Goal: Navigation & Orientation: Find specific page/section

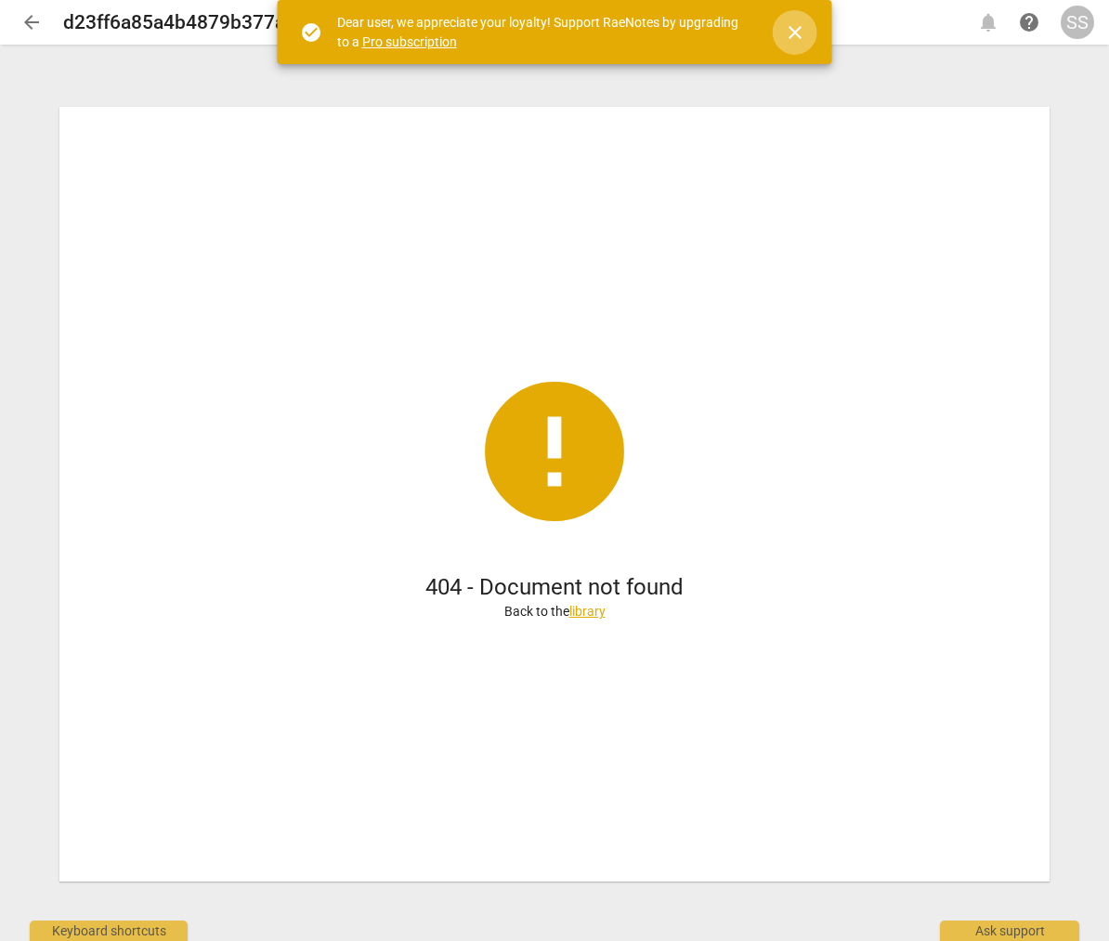
click at [790, 26] on span "close" at bounding box center [795, 32] width 22 height 22
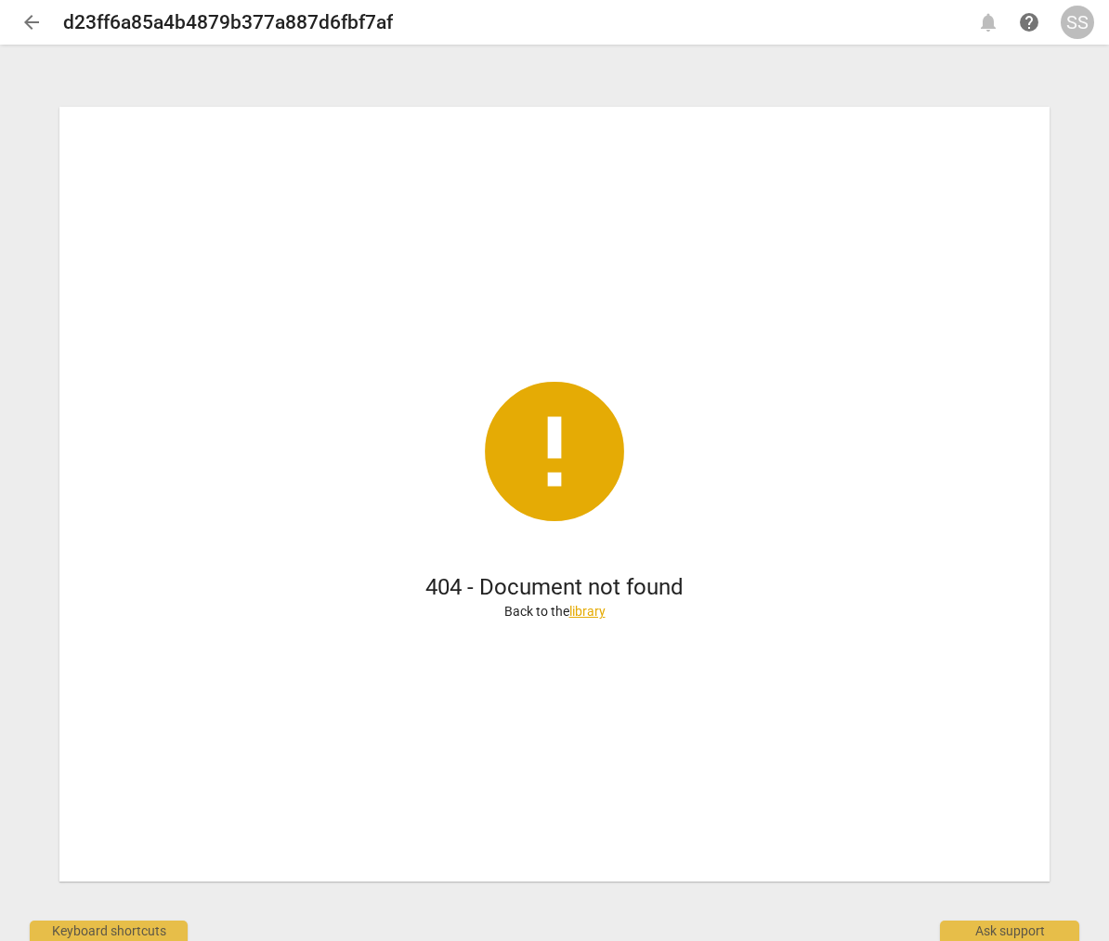
click at [562, 465] on span "error" at bounding box center [554, 451] width 167 height 167
click at [1078, 21] on div "SS" at bounding box center [1077, 22] width 33 height 33
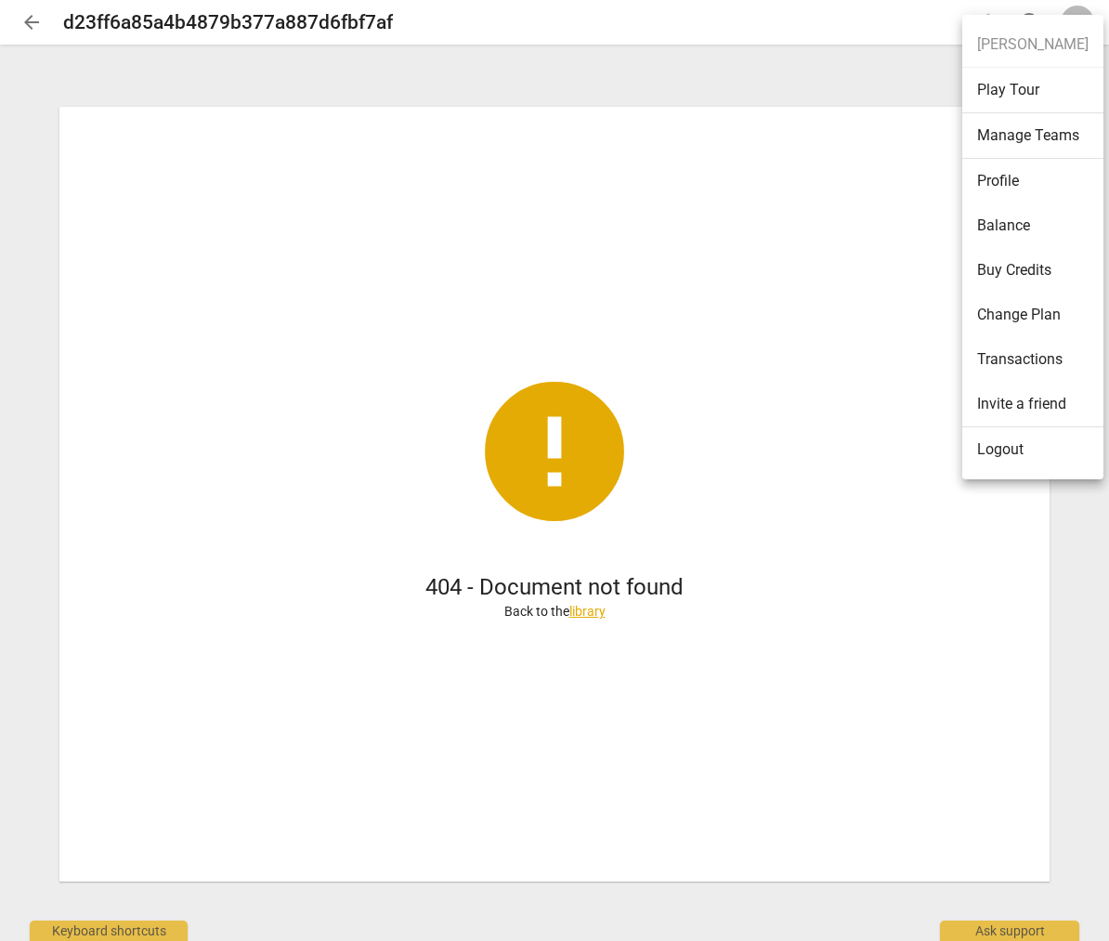
click at [1036, 43] on ul "[PERSON_NAME] Play Tour Manage Teams Profile Balance Buy Credits Change Plan Tr…" at bounding box center [1032, 247] width 141 height 464
click at [692, 178] on div at bounding box center [554, 470] width 1109 height 941
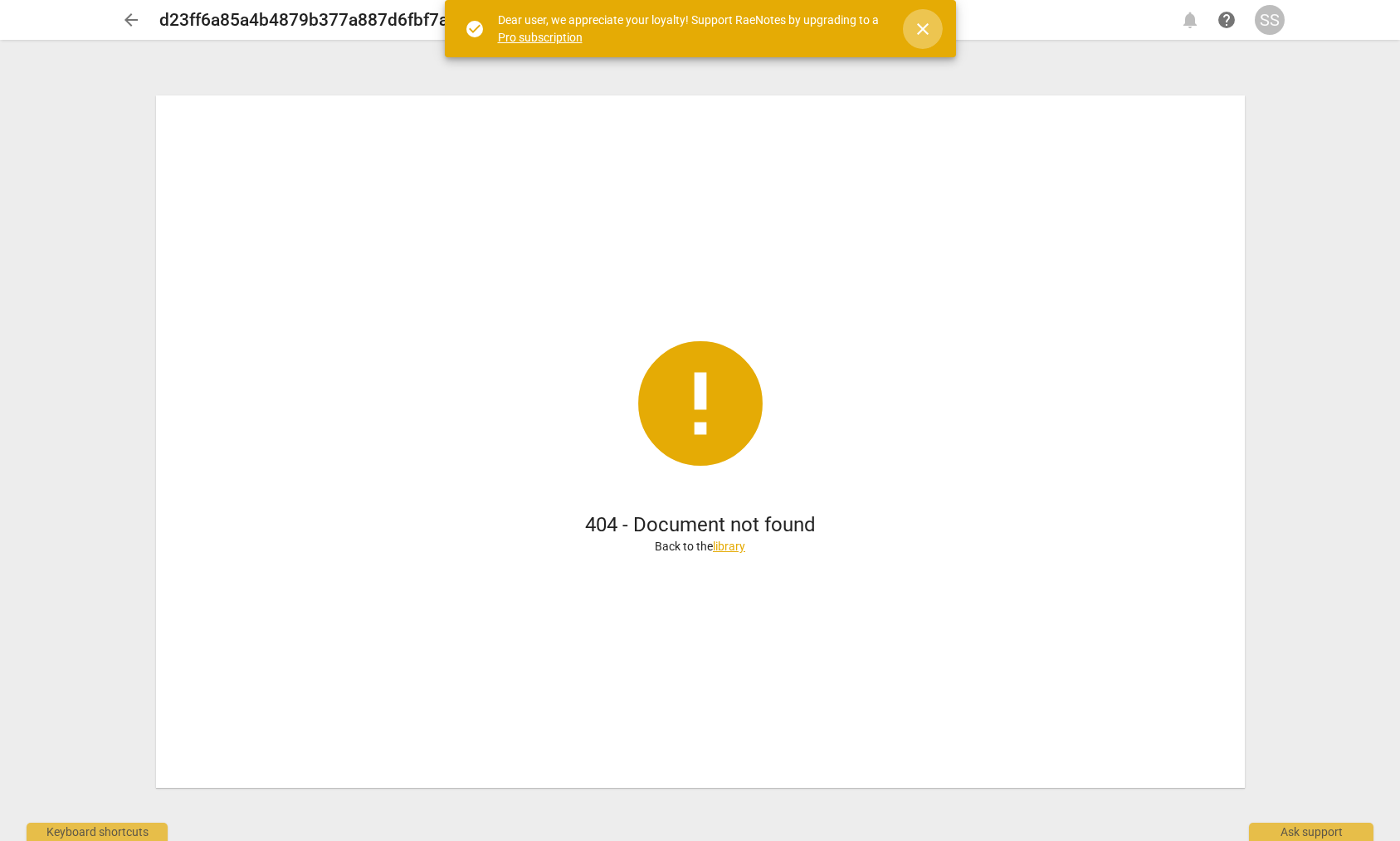
click at [923, 23] on span "close" at bounding box center [923, 29] width 20 height 20
click at [924, 21] on span "close" at bounding box center [923, 29] width 20 height 20
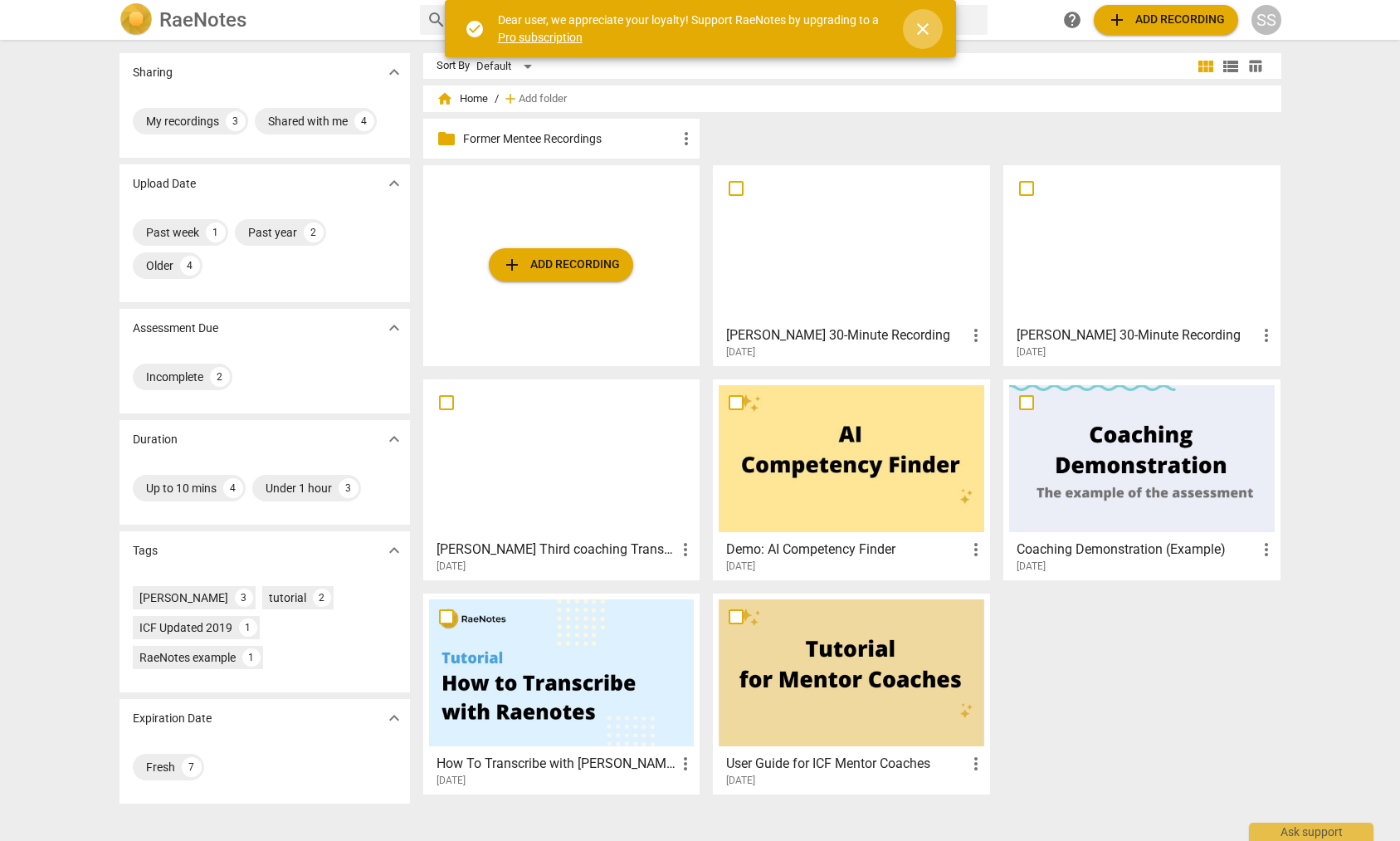
click at [927, 28] on span "close" at bounding box center [923, 29] width 20 height 20
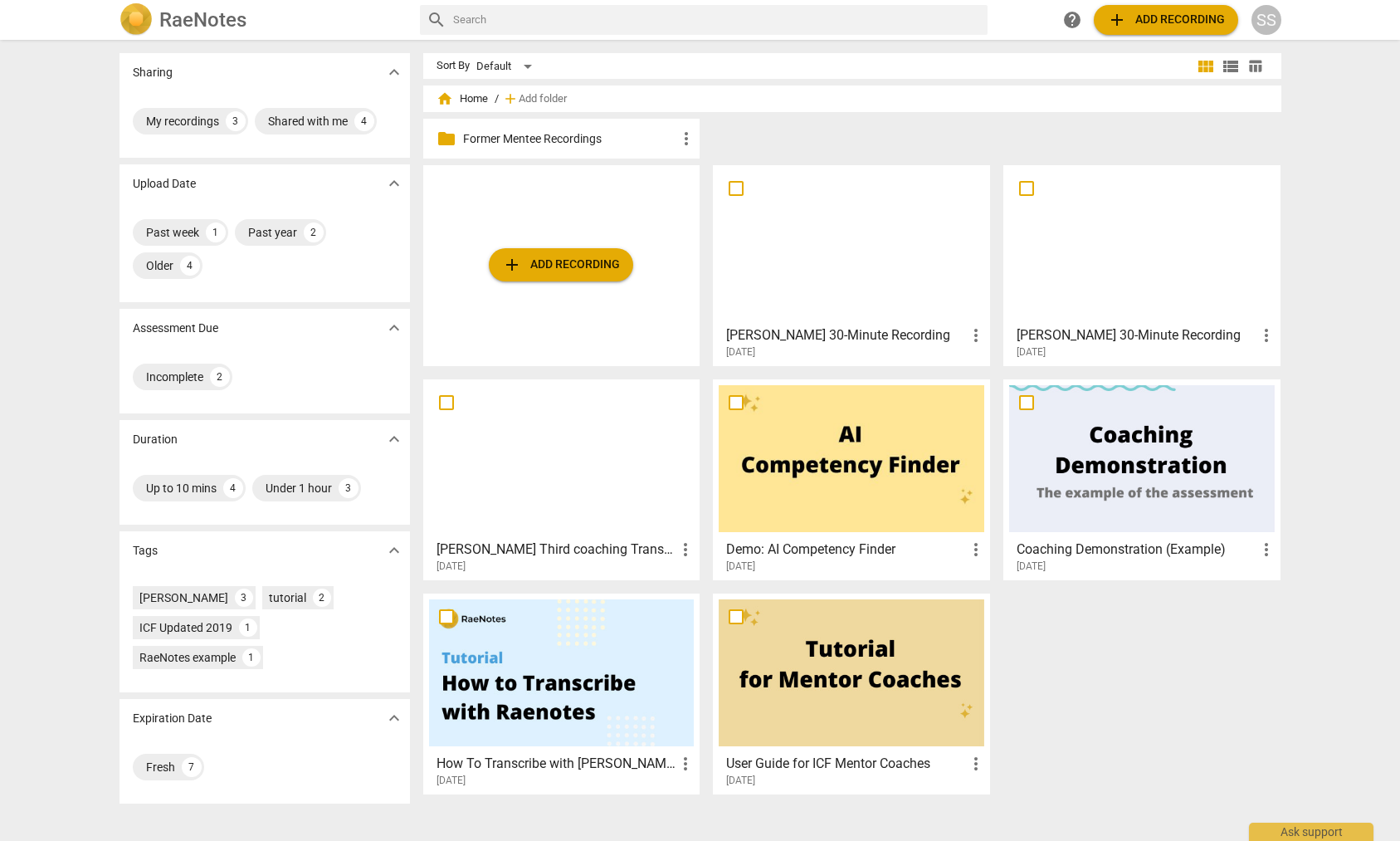
click at [893, 270] on div at bounding box center [851, 244] width 265 height 147
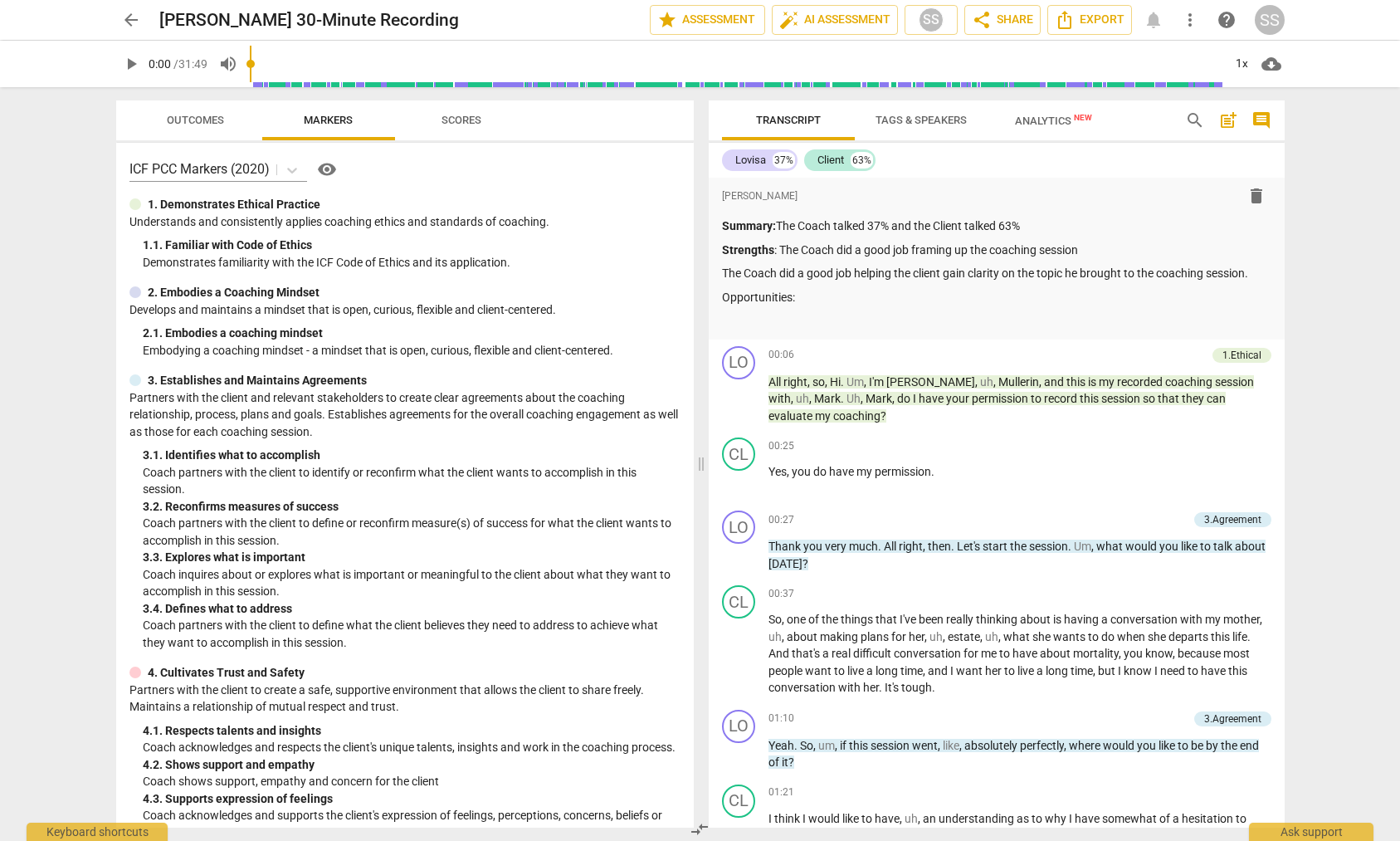
click at [474, 122] on span "Scores" at bounding box center [461, 120] width 40 height 13
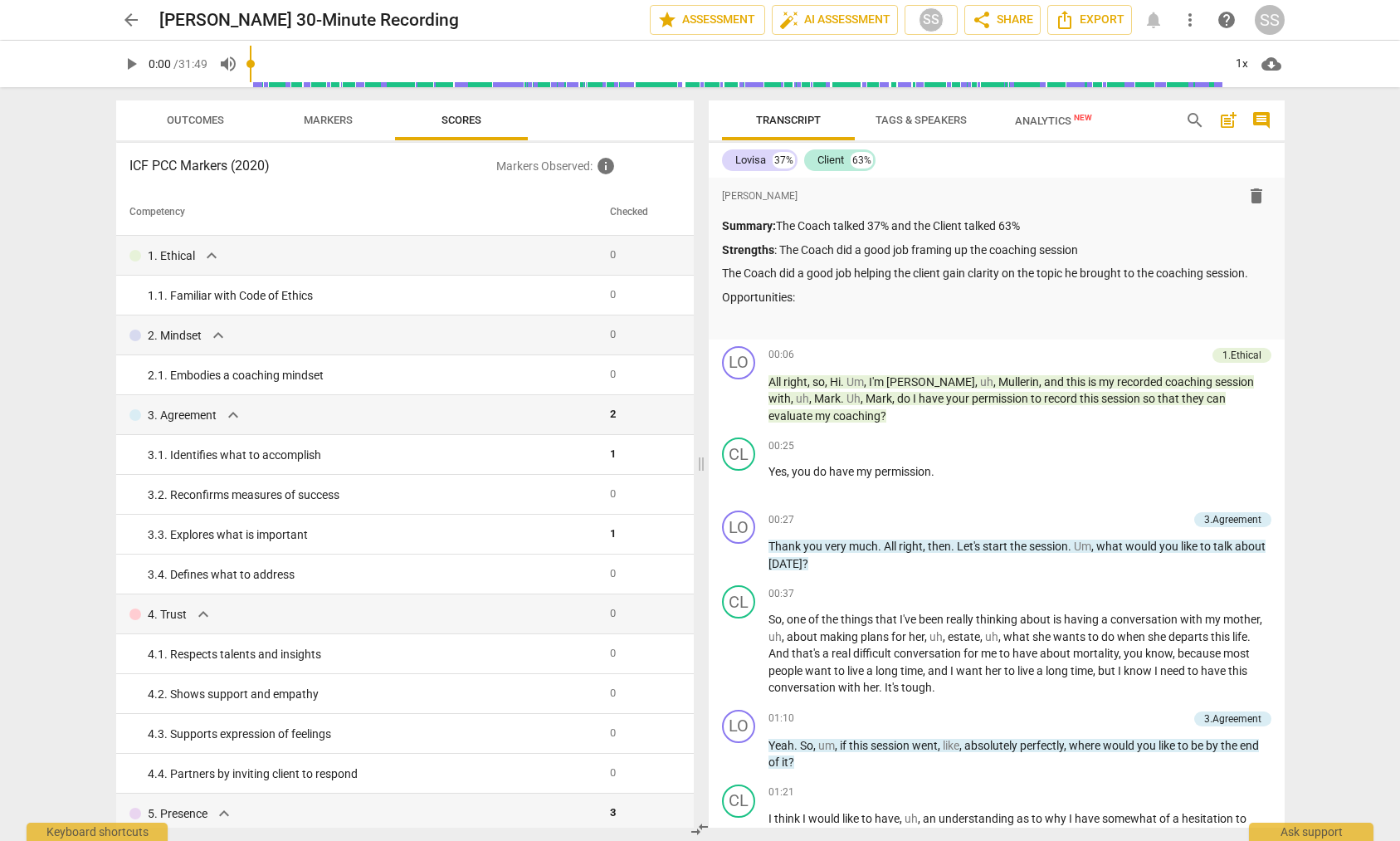
click at [342, 121] on span "Markers" at bounding box center [328, 120] width 49 height 13
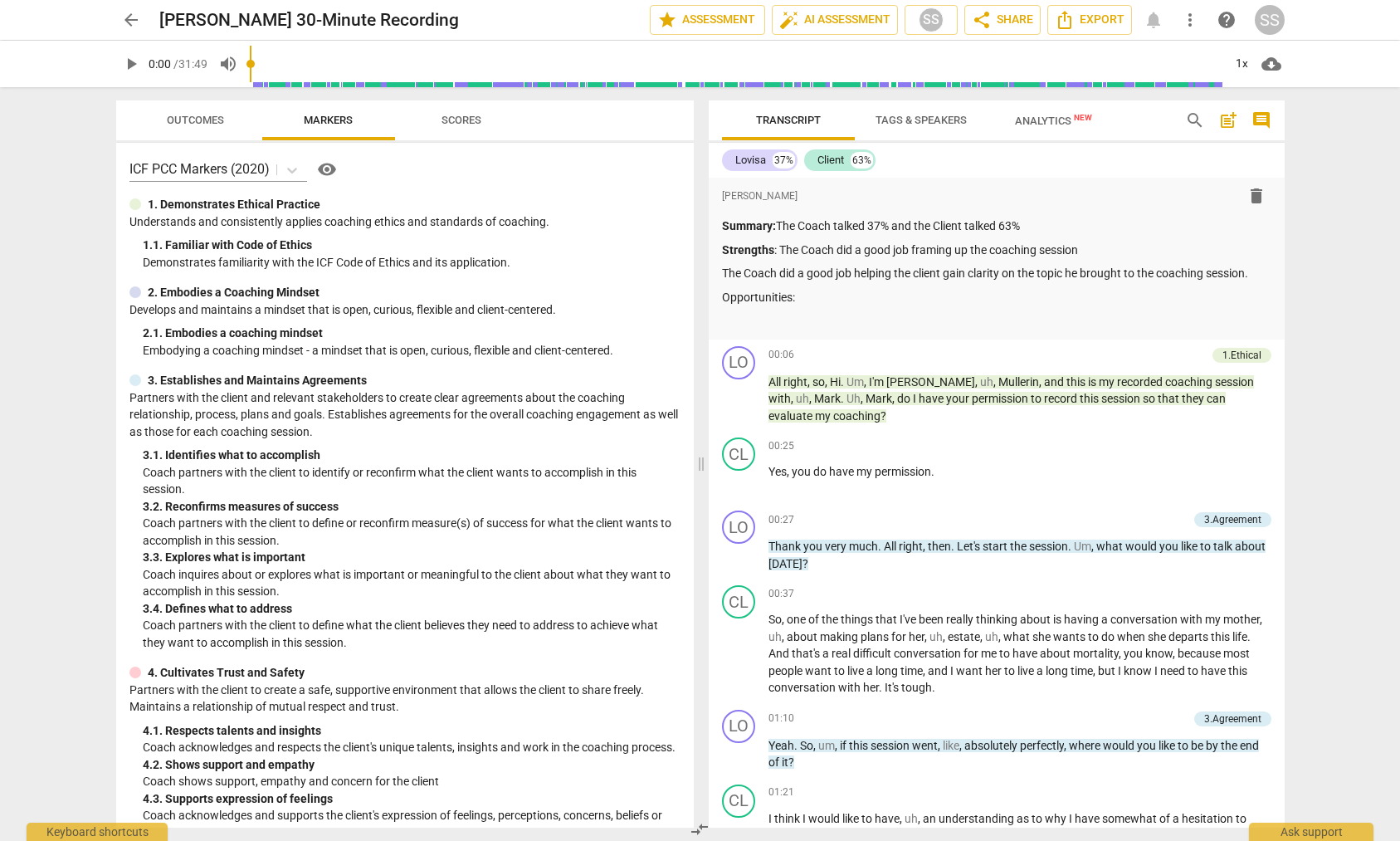
click at [458, 121] on span "Scores" at bounding box center [461, 120] width 40 height 13
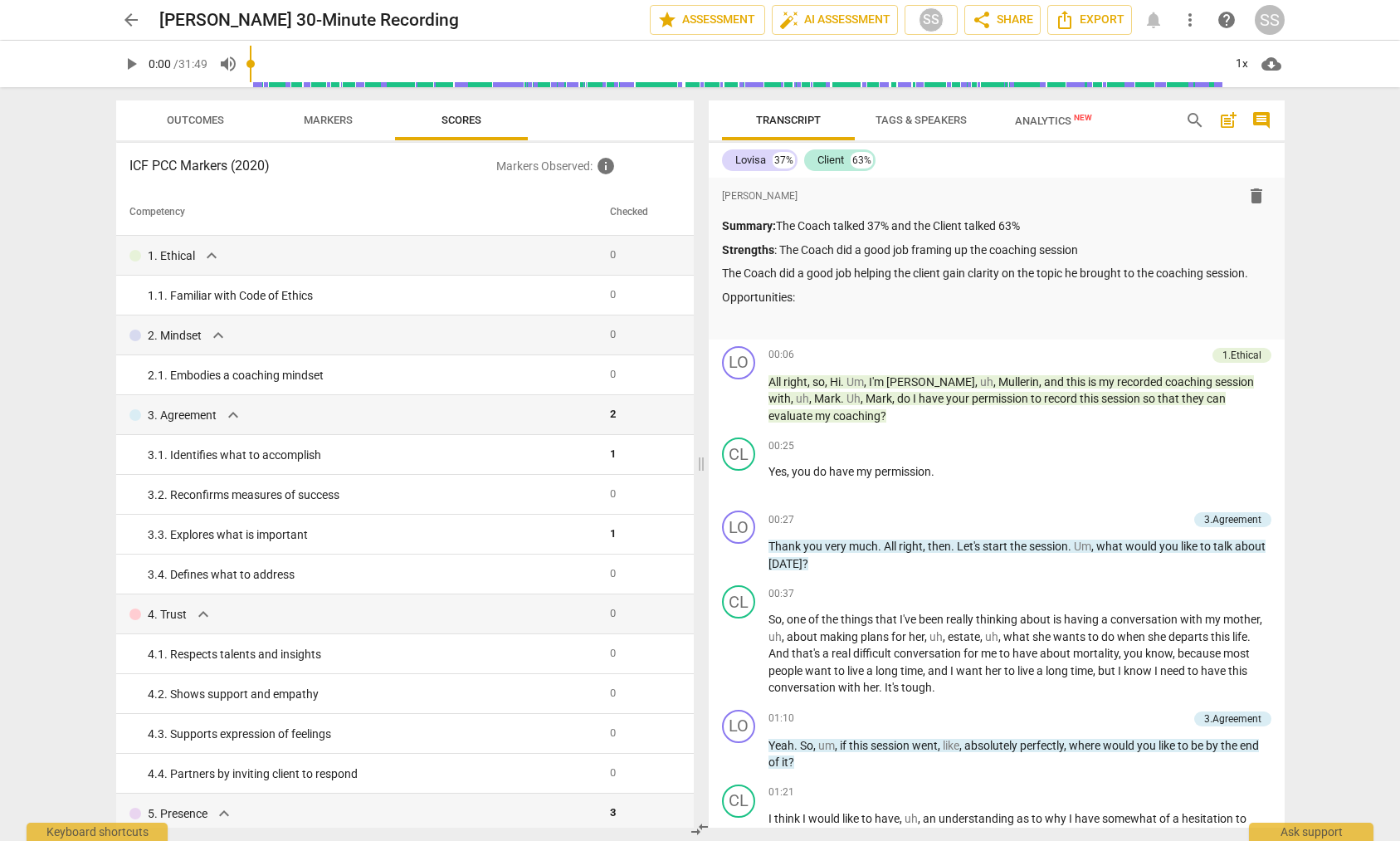
click at [531, 169] on p "Markers Observed : info" at bounding box center [587, 166] width 183 height 20
click at [214, 117] on span "Outcomes" at bounding box center [196, 120] width 57 height 13
